Goal: Task Accomplishment & Management: Manage account settings

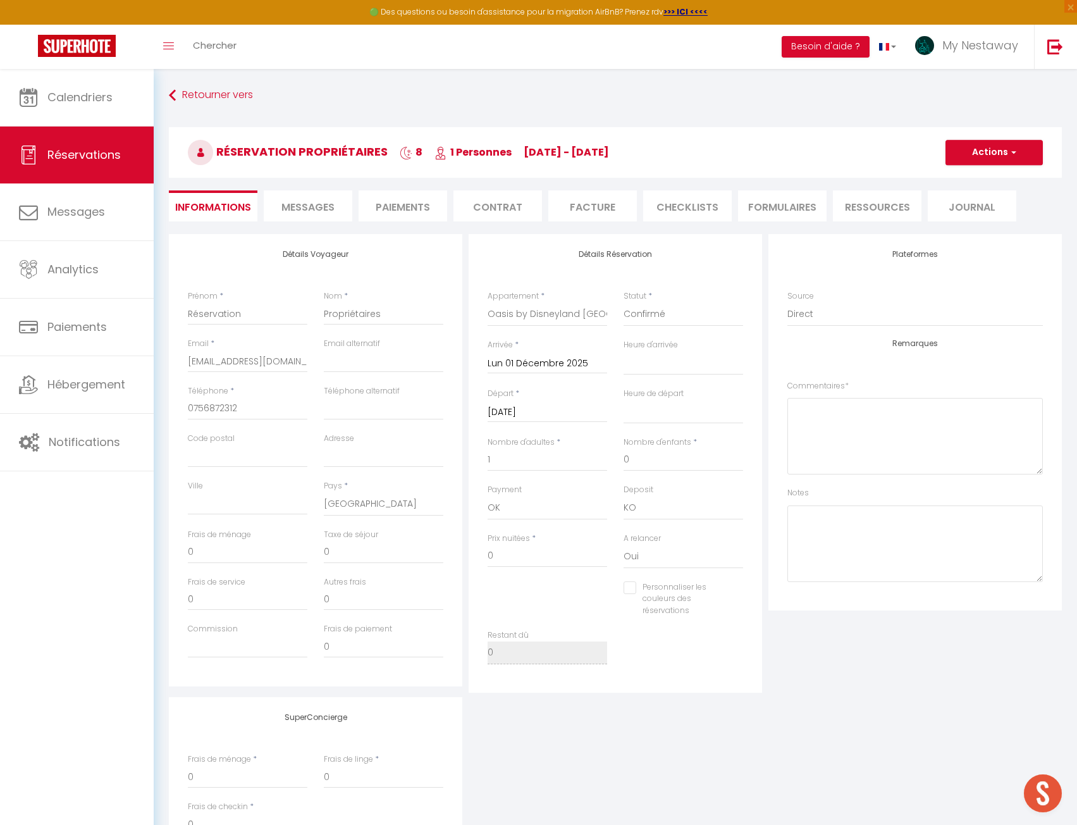
select select "36333"
select select
select select "14"
click at [251, 43] on div "Toggle menubar Chercher BUTTON Besoin d'aide ? My Nestaway Paramètres Équipe" at bounding box center [580, 47] width 976 height 44
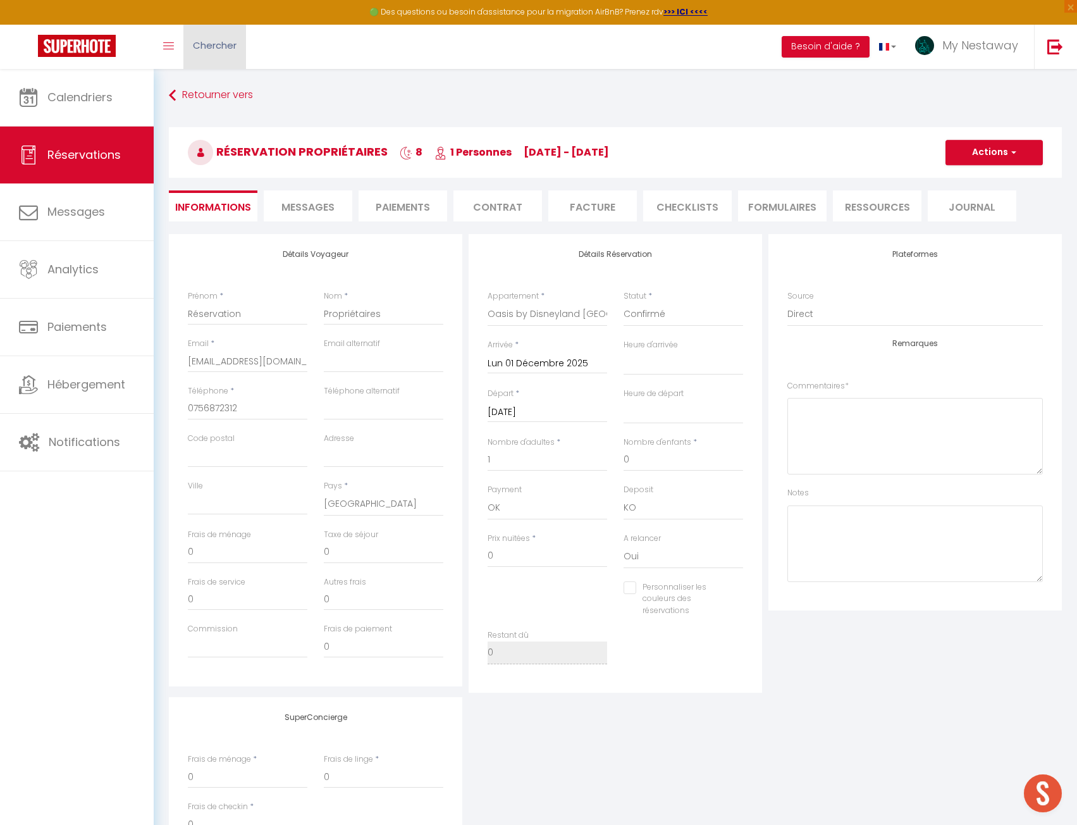
click at [221, 52] on link "Chercher" at bounding box center [214, 47] width 63 height 44
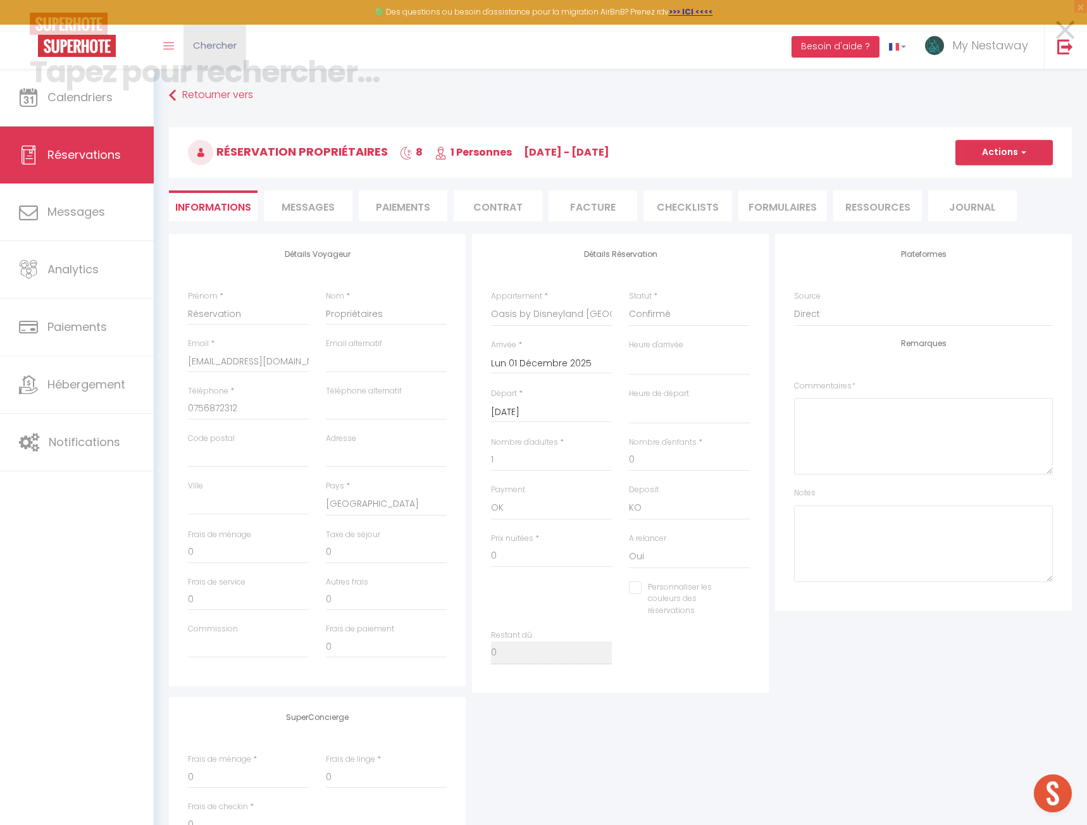
paste input "[PERSON_NAME]"
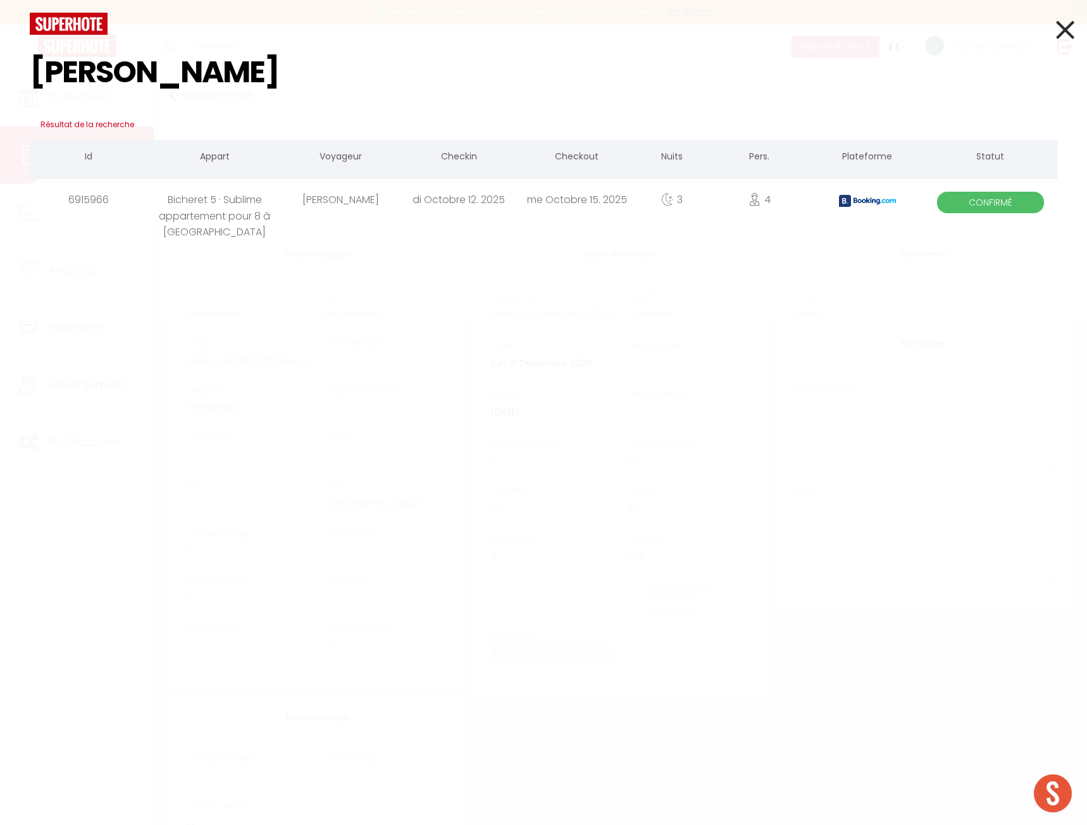
type input "[PERSON_NAME]"
click at [256, 211] on div "Bicheret 5 · Sublime appartement pour 8 à [GEOGRAPHIC_DATA]" at bounding box center [214, 199] width 133 height 41
select select
checkbox input "false"
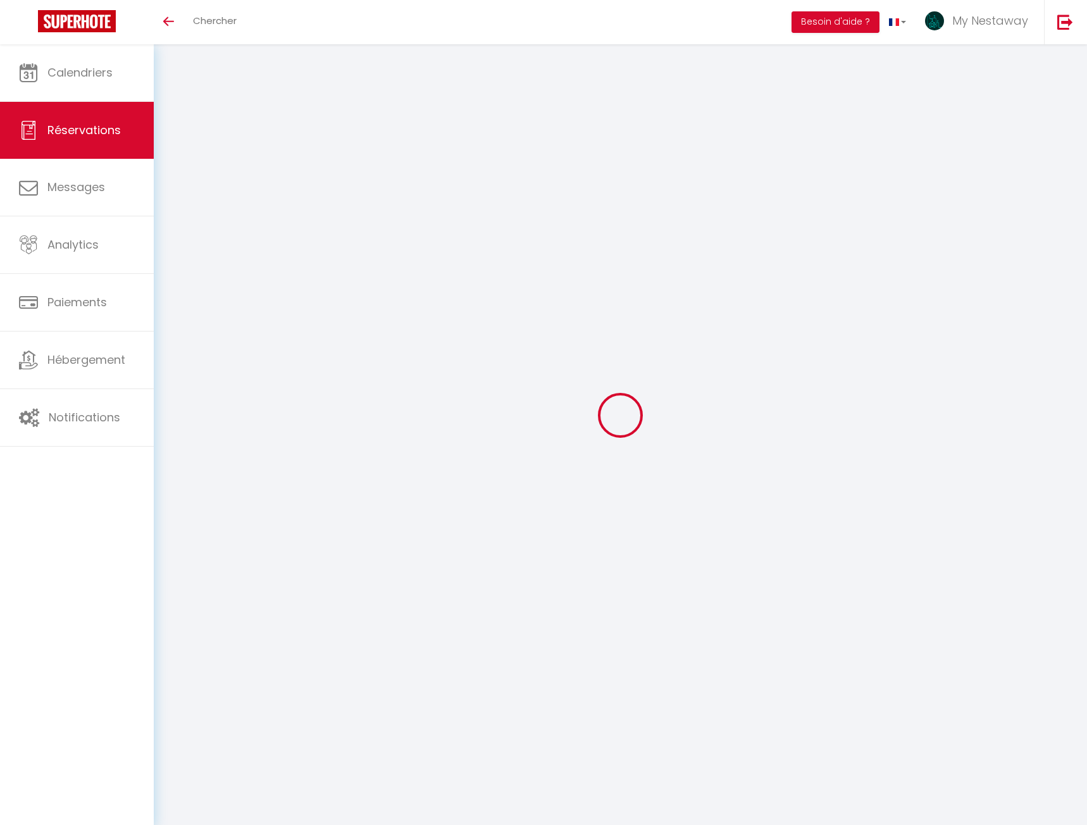
select select
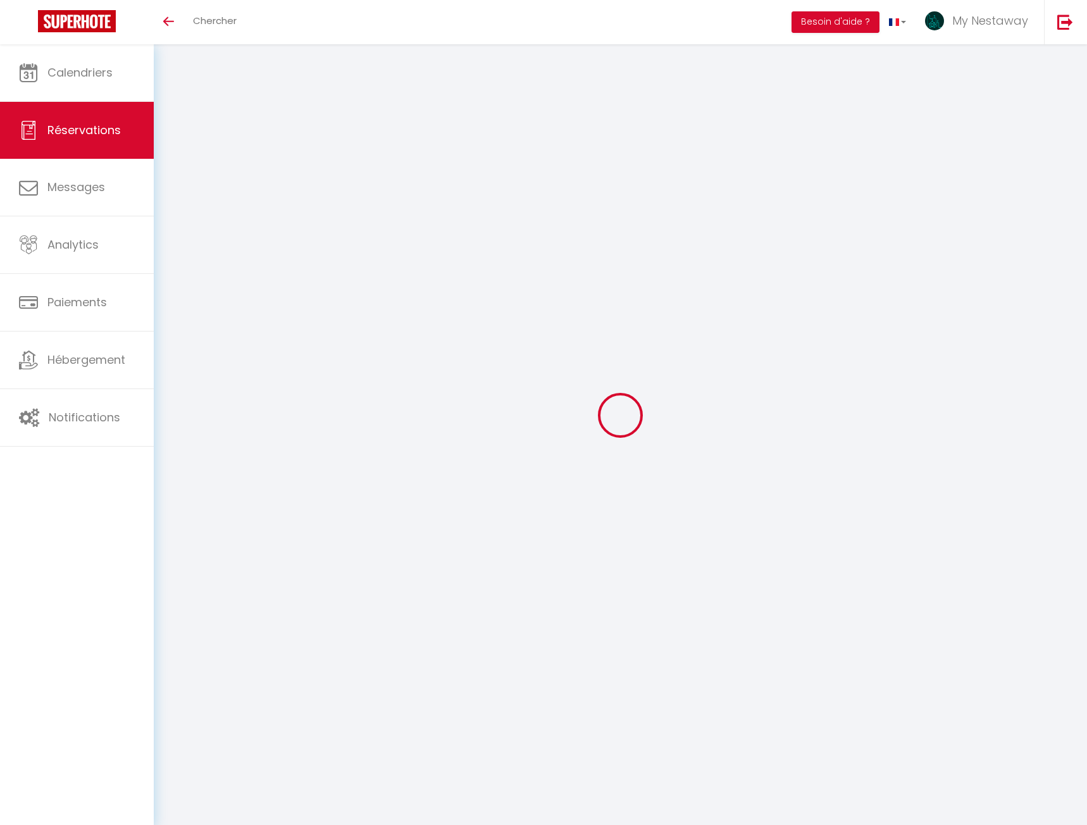
select select
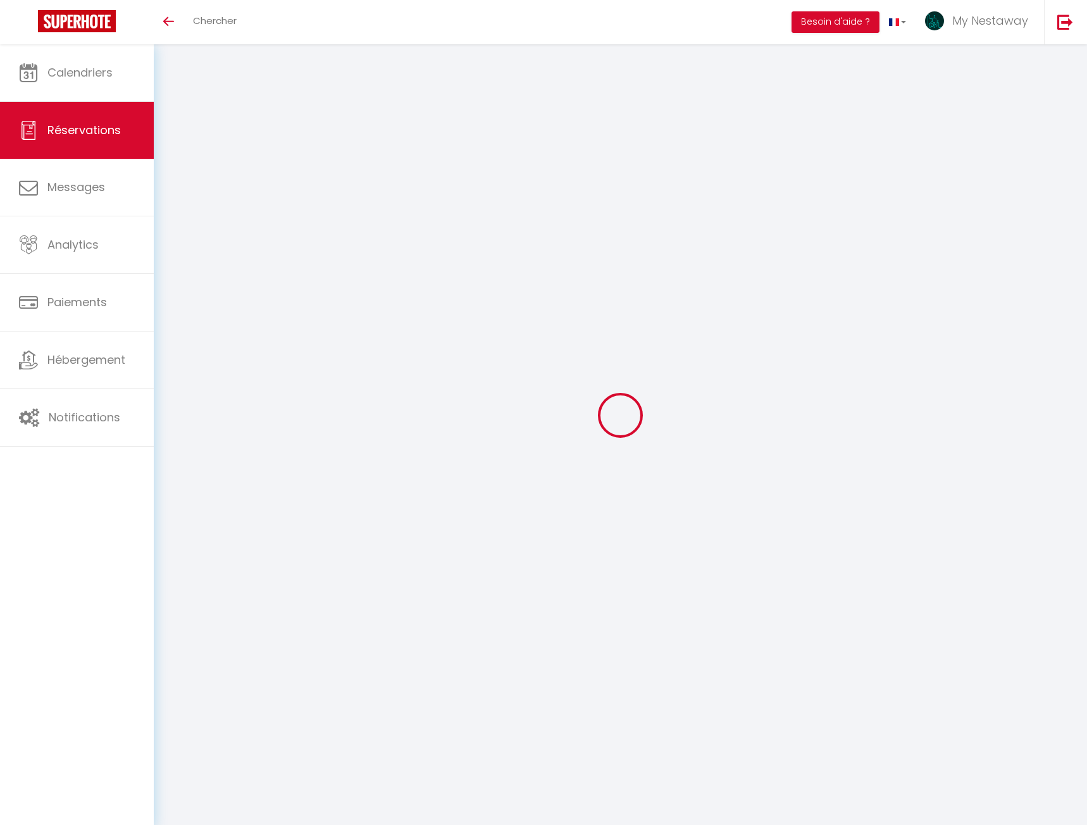
checkbox input "false"
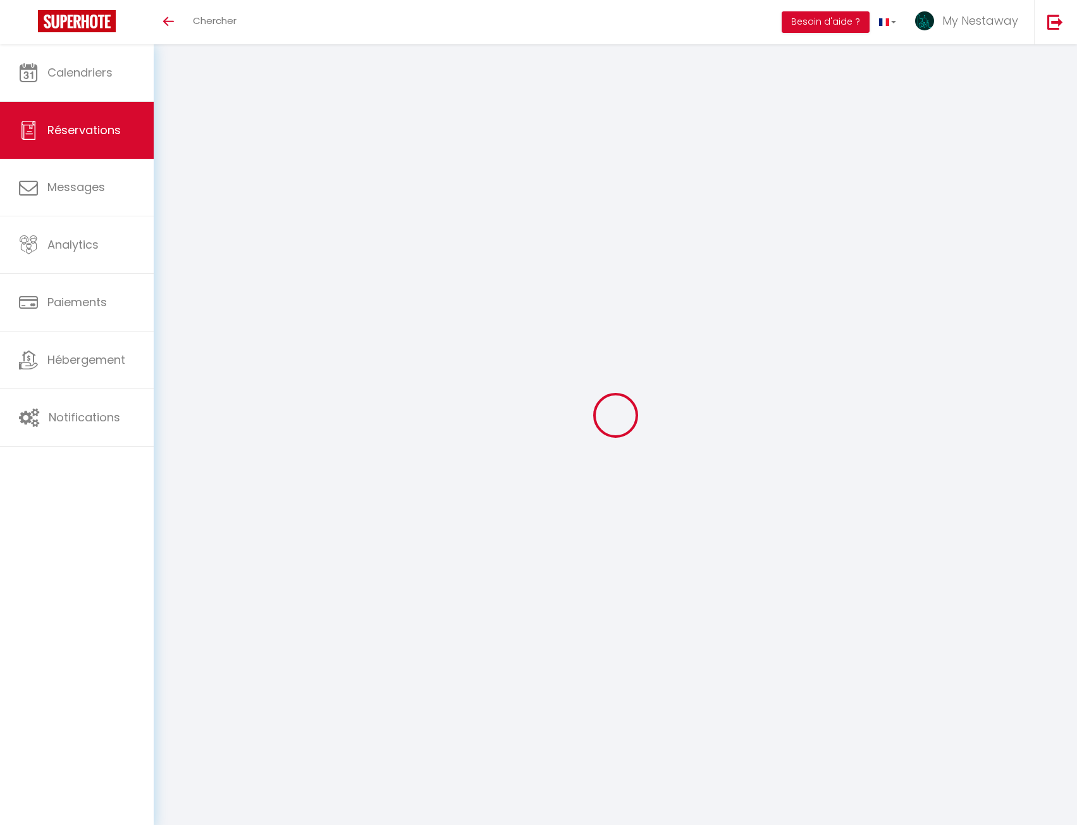
select select
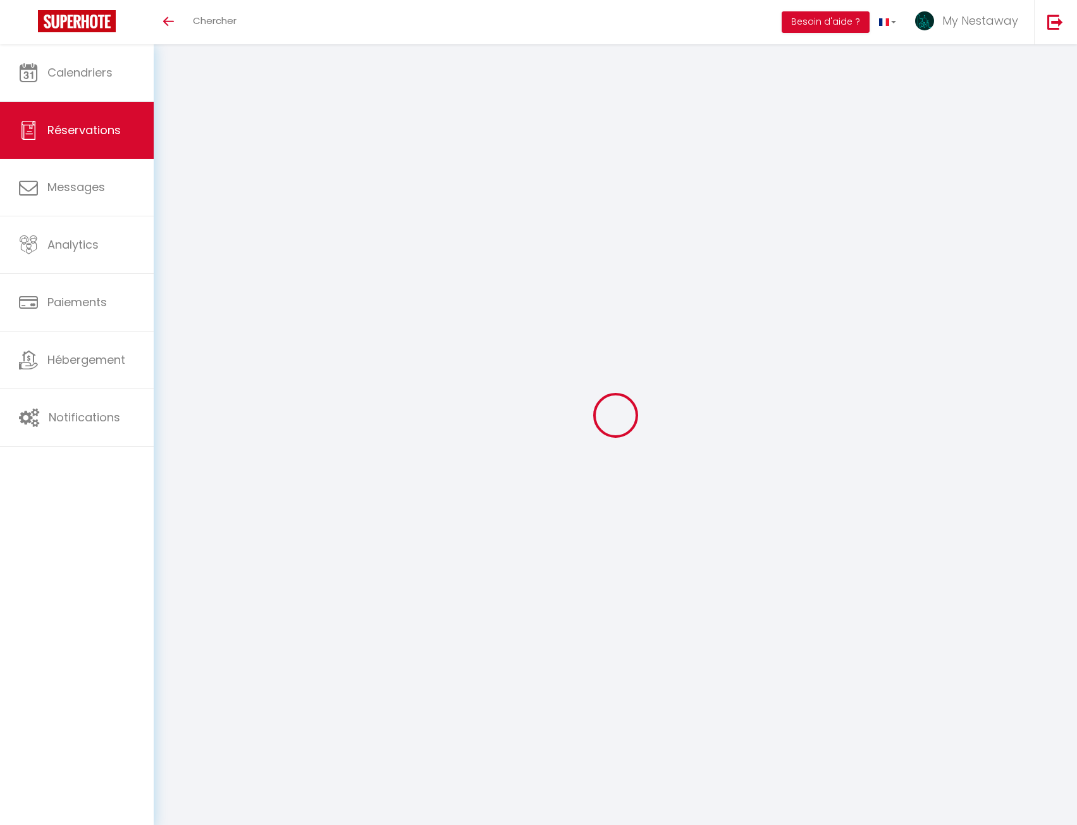
select select
checkbox input "false"
select select
type input "Stekovic"
type input "Mirella"
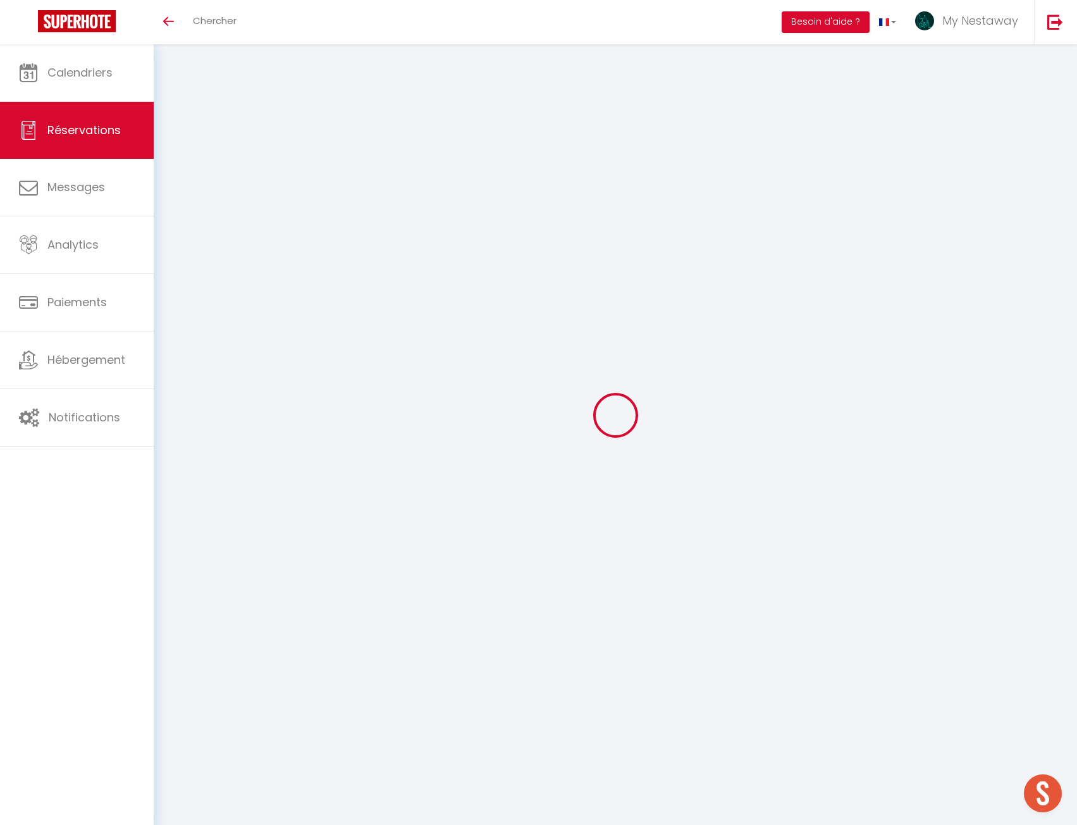
type input "smirel.159571@guest.booking.com"
type input "+4915253956561"
type input "."
select select "DE"
type input "77.91"
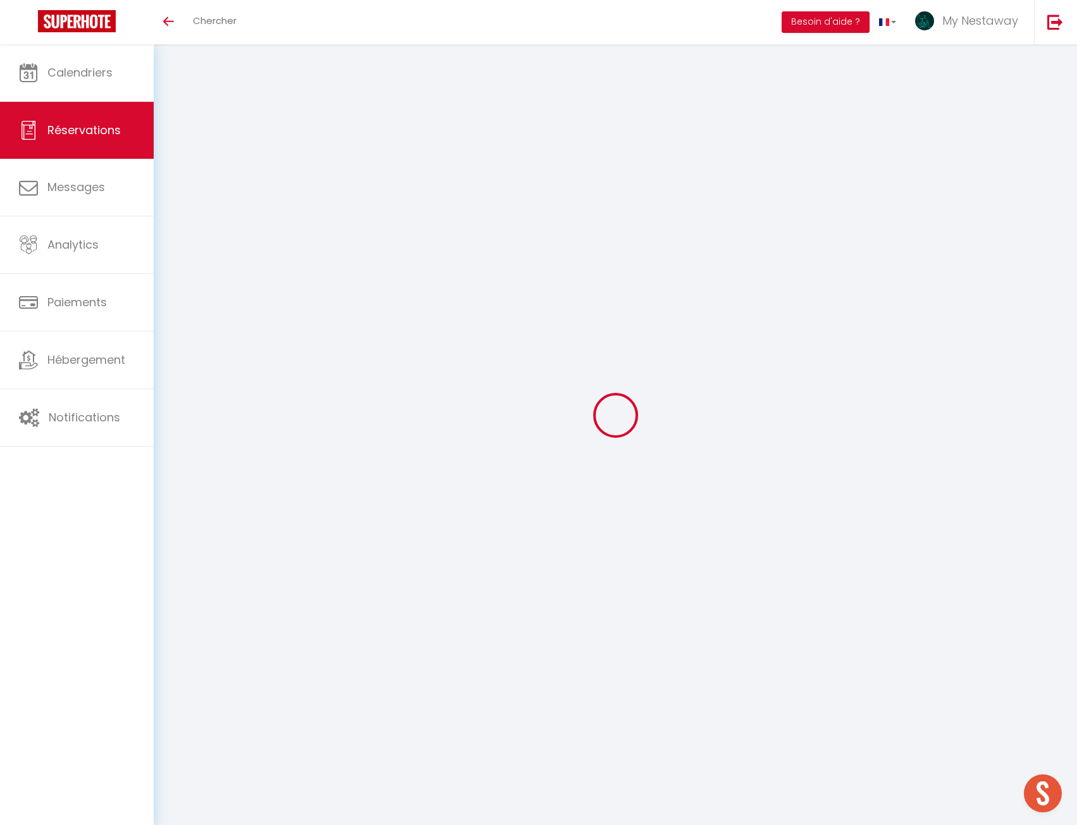
type input "7.17"
select select "55772"
select select "1"
select select
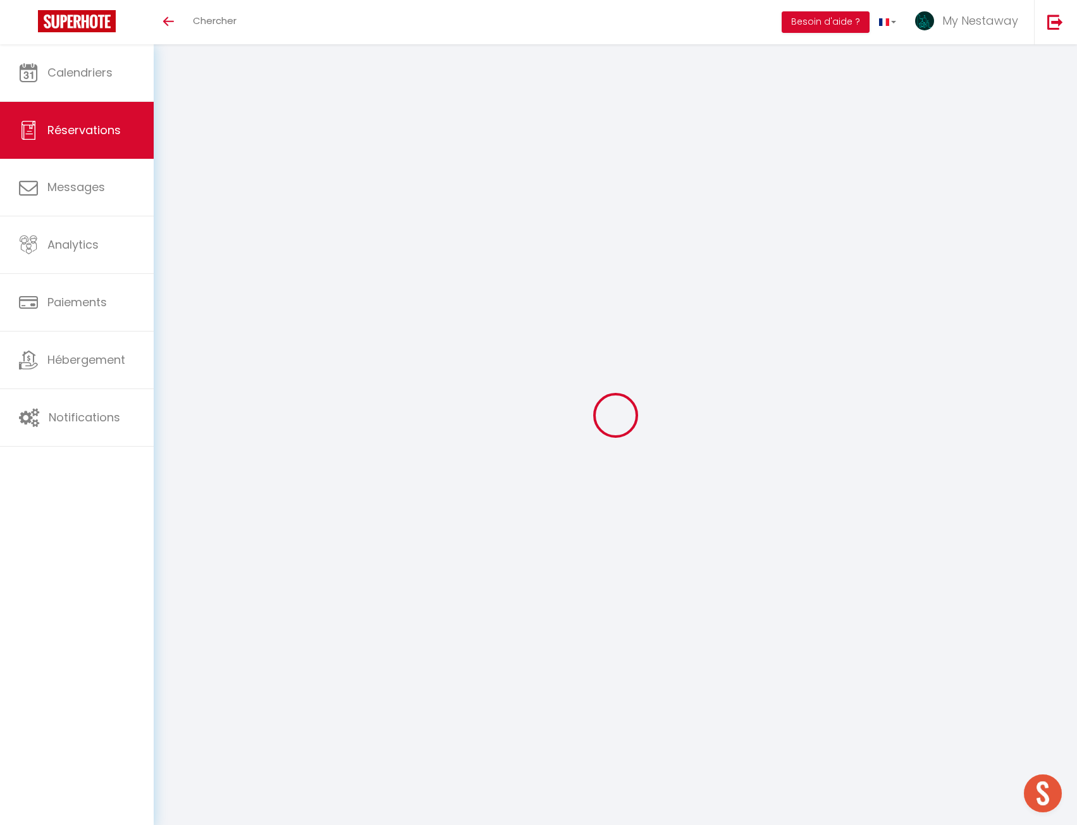
type input "4"
type input "3"
select select "12"
select select
type input "362.31"
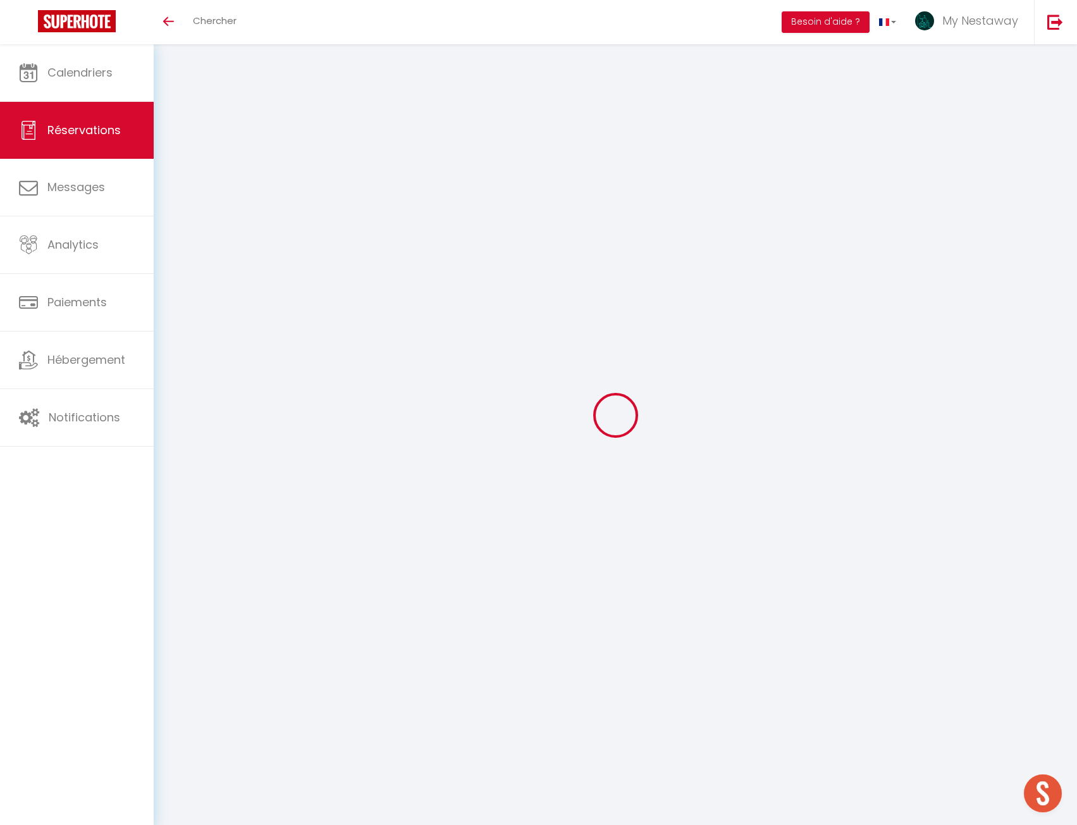
checkbox input "false"
type input "0"
select select "2"
type input "0"
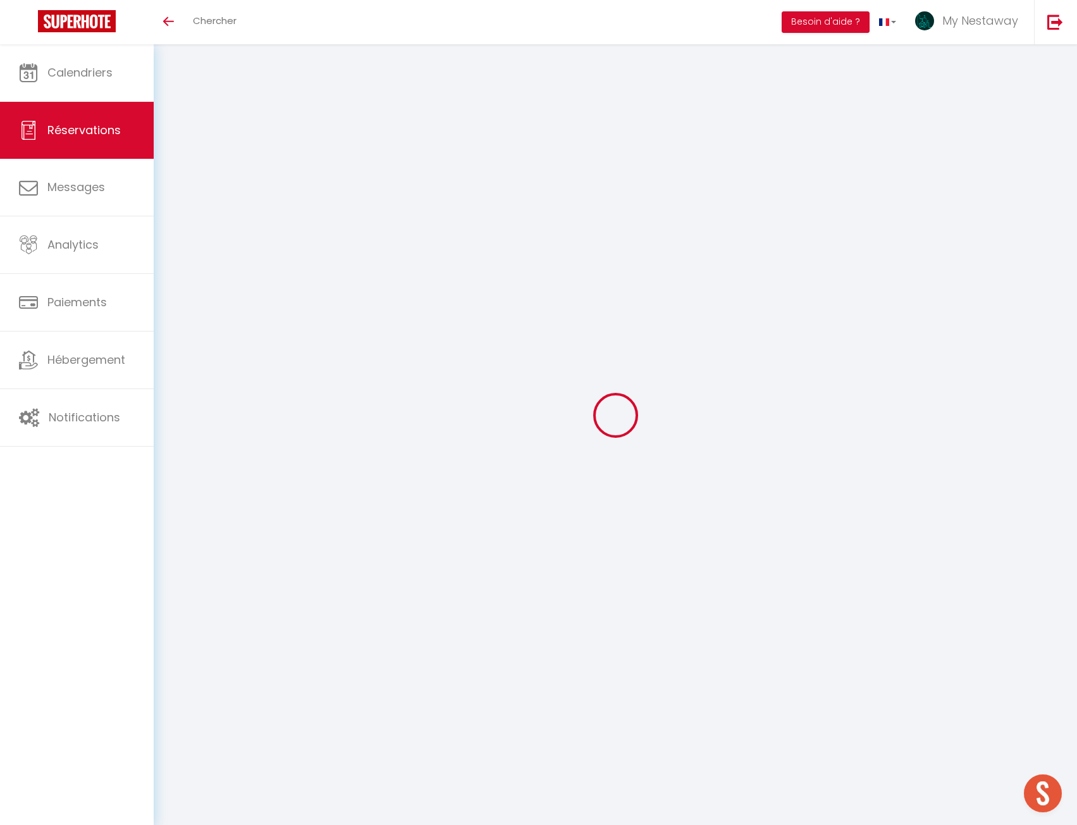
type input "0"
select select
select select "14"
checkbox input "false"
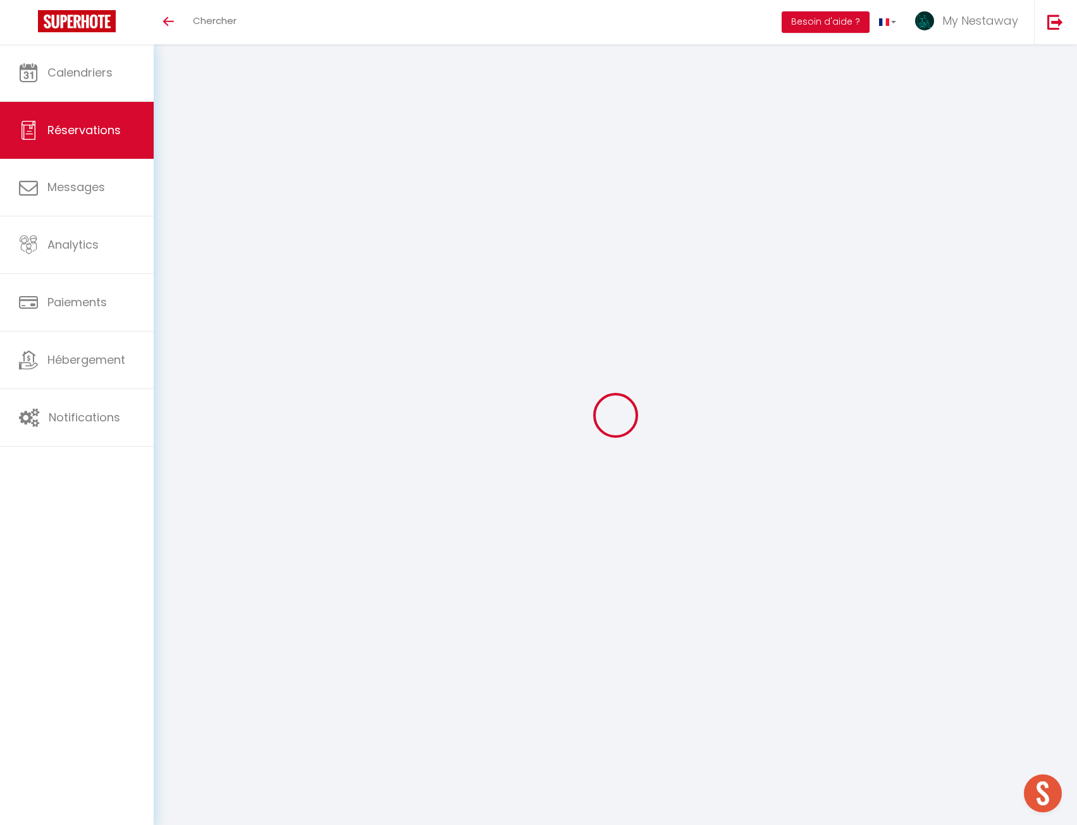
select select
checkbox input "false"
select select
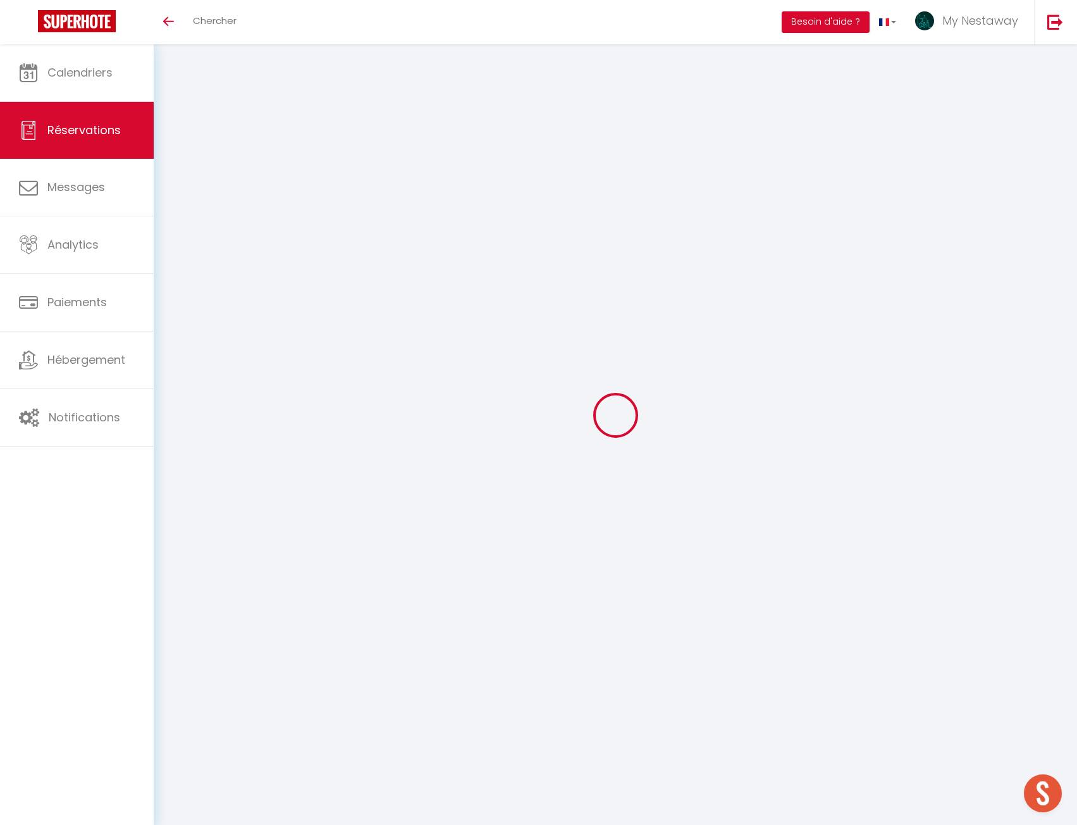
checkbox input "false"
type textarea "** THIS RESERVATION HAS BEEN PRE-PAID ** Reservation has a cancellation grace p…"
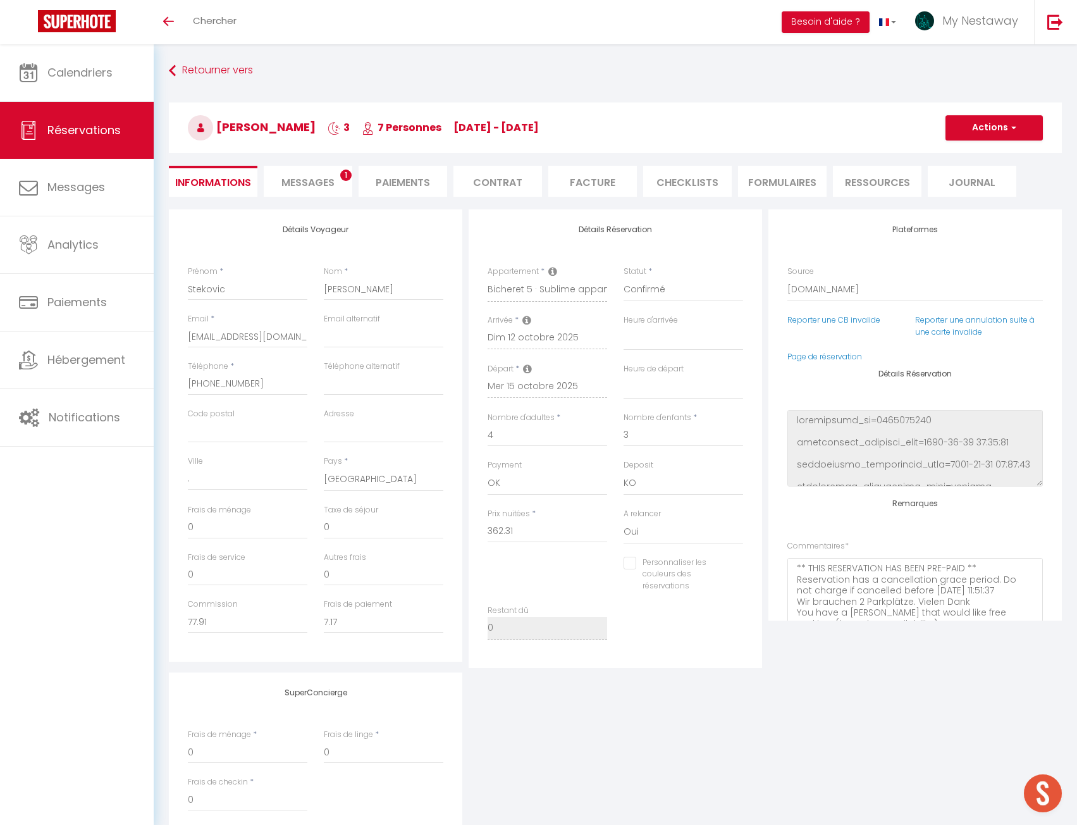
type input "96"
type input "53.52"
select select
checkbox input "false"
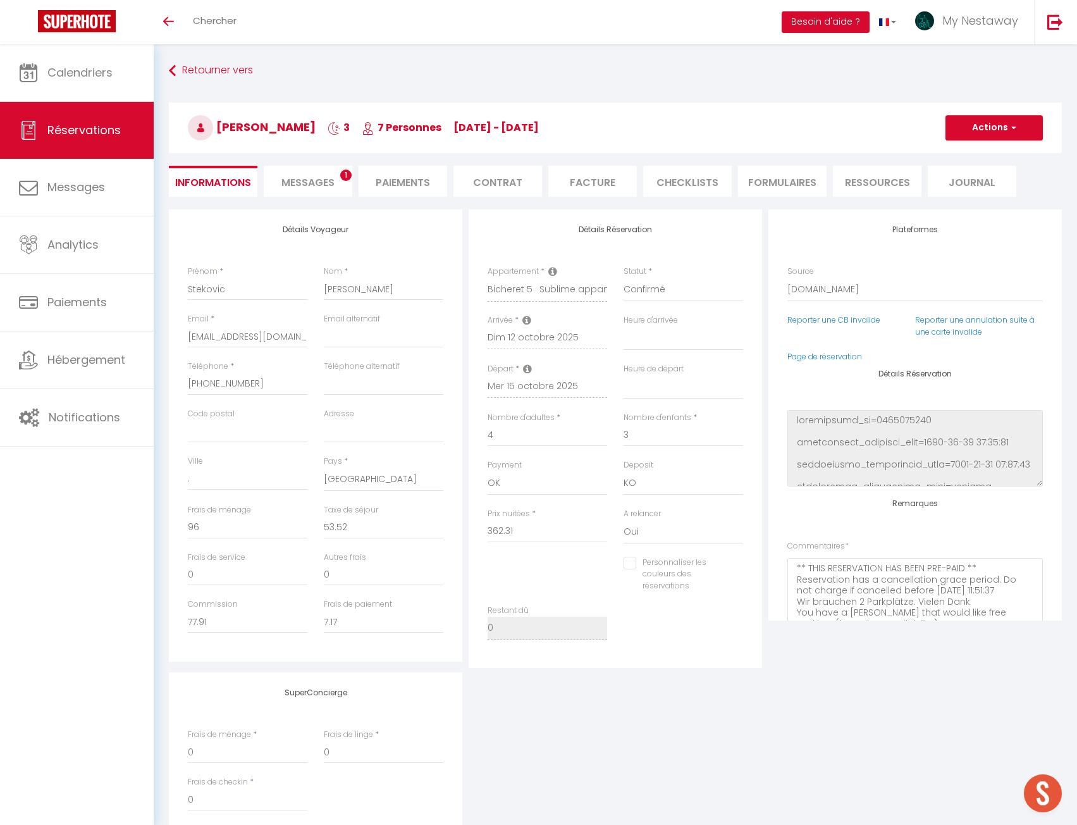
select select
click at [339, 200] on div "Retourner vers Stekovic Mirella 3 7 Personnes Su 12 Oct - We 15 Oct Actions Enr…" at bounding box center [616, 134] width 910 height 150
click at [339, 183] on li "Messages 1" at bounding box center [308, 181] width 89 height 31
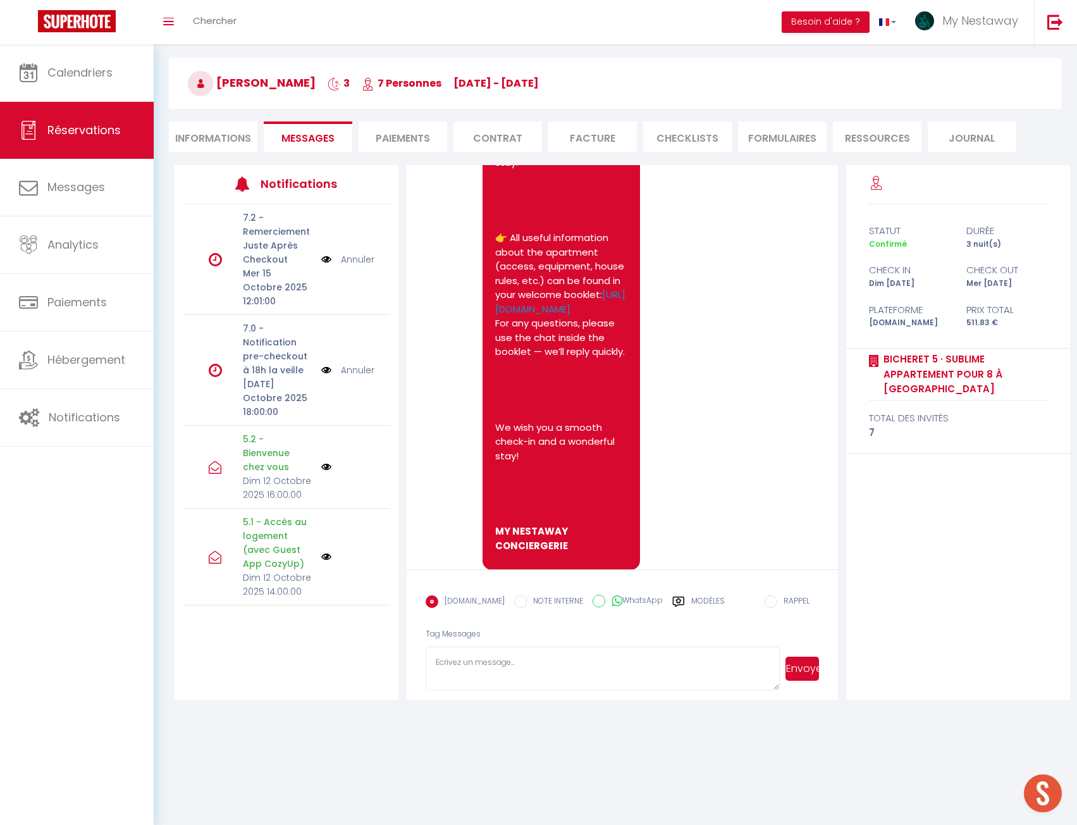
scroll to position [3956, 0]
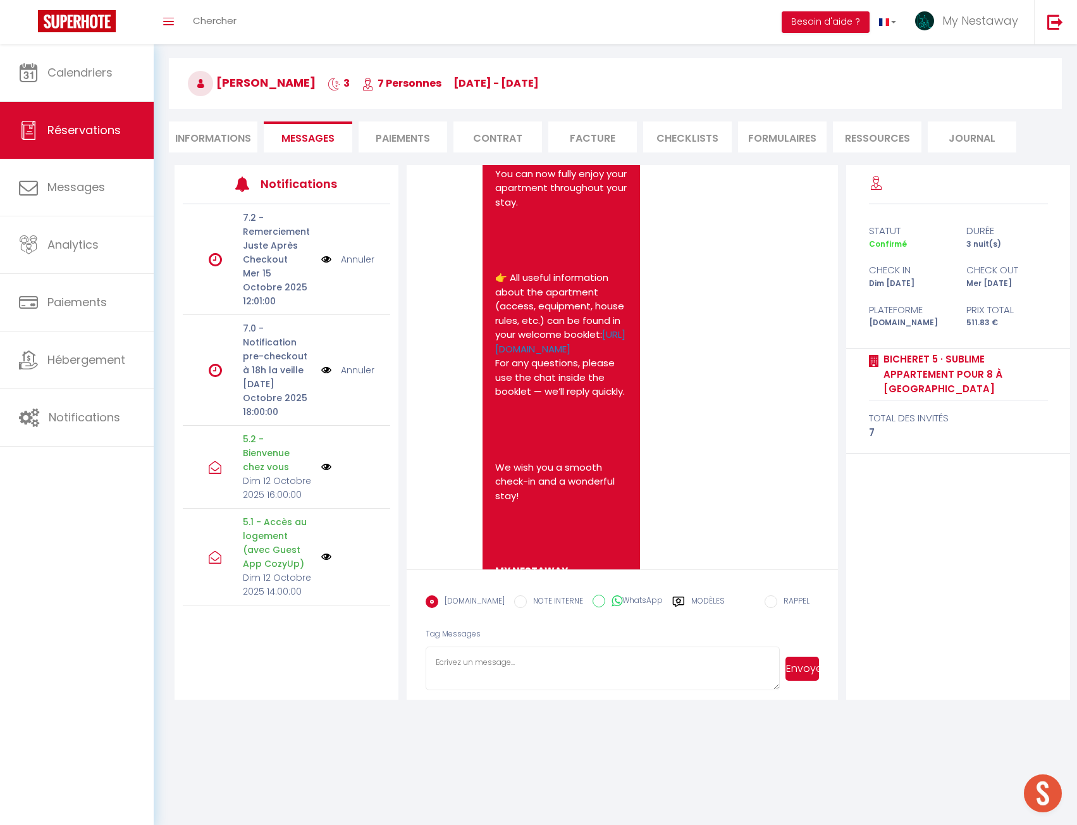
drag, startPoint x: 694, startPoint y: 305, endPoint x: 602, endPoint y: 228, distance: 120.0
click at [605, 48] on div "Hallo, wir werden zwischen 16:30 - 17:30 ankommen. Wo befindet sich der Schlüss…" at bounding box center [684, -1] width 158 height 97
copy pre "Hallo, wir werden zwischen 16:30 - 17:30 ankommen. Wo befindet sich der Schlüss…"
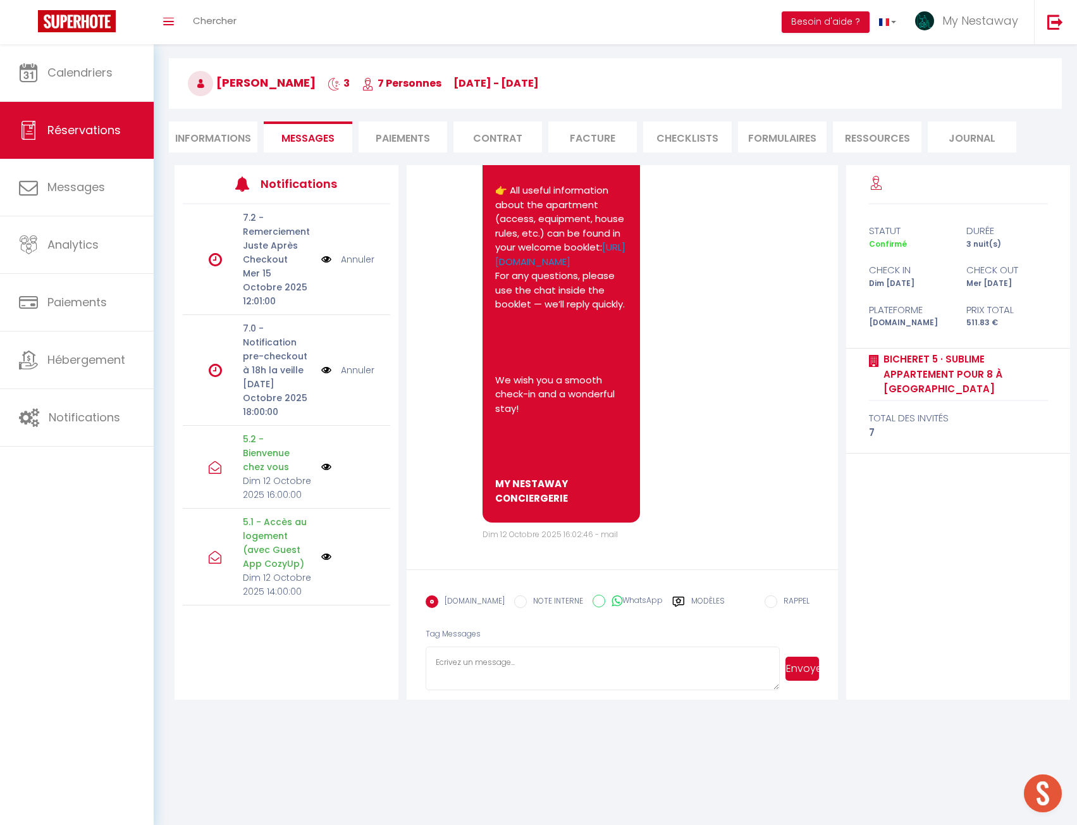
scroll to position [4146, 0]
drag, startPoint x: 517, startPoint y: 388, endPoint x: 573, endPoint y: 440, distance: 76.6
click at [573, 312] on p "👉 All useful information about the apartment (access, equipment, house rules, e…" at bounding box center [561, 247] width 132 height 128
click at [618, 312] on p "👉 All useful information about the apartment (access, equipment, house rules, e…" at bounding box center [561, 247] width 132 height 128
